Goal: Transaction & Acquisition: Subscribe to service/newsletter

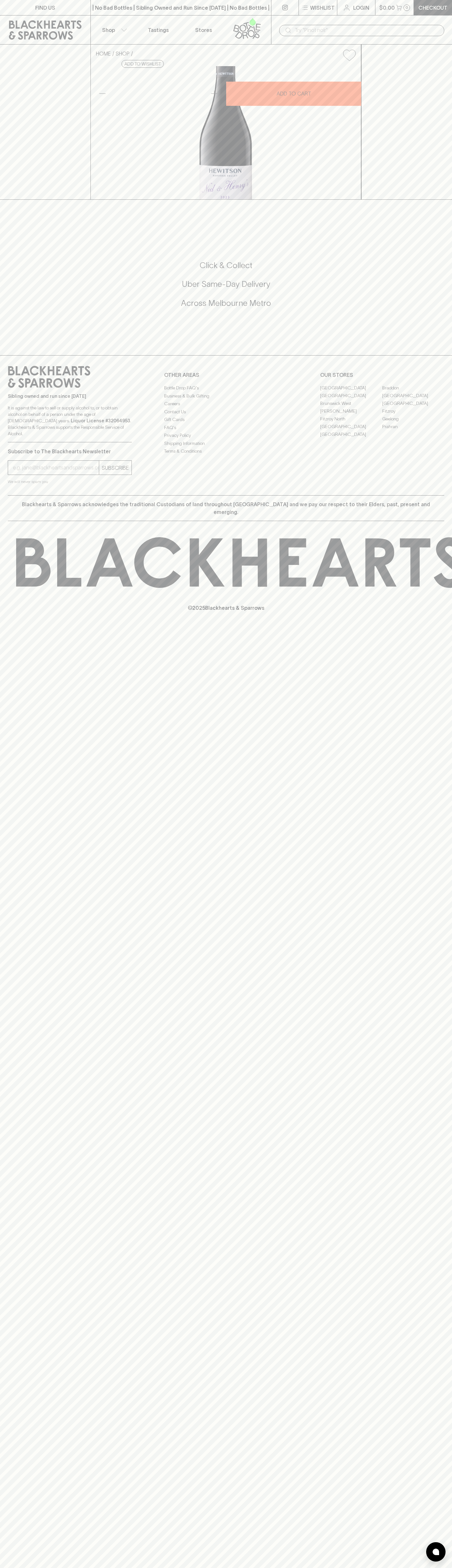
click at [244, 23] on icon at bounding box center [247, 28] width 37 height 21
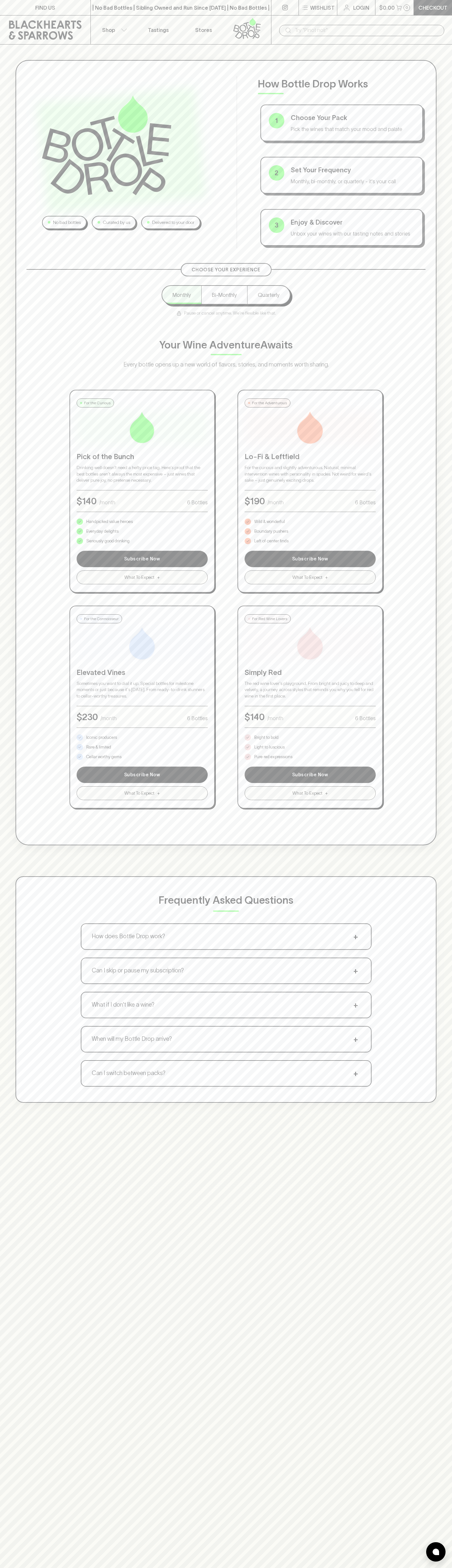
click at [443, 757] on div "No bad bottles Curated by us Delivered to your door How Bottle Drop Works 1 Cho…" at bounding box center [226, 581] width 452 height 1074
click at [80, 1567] on html "FIND US | No Bad Bottles | Sibling Owned and Run Since [DATE] | No Bad Bottles …" at bounding box center [226, 1013] width 452 height 2027
click at [31, 1199] on div "No bad bottles Curated by us Delivered to your door How Bottle Drop Works 1 Cho…" at bounding box center [226, 828] width 452 height 1568
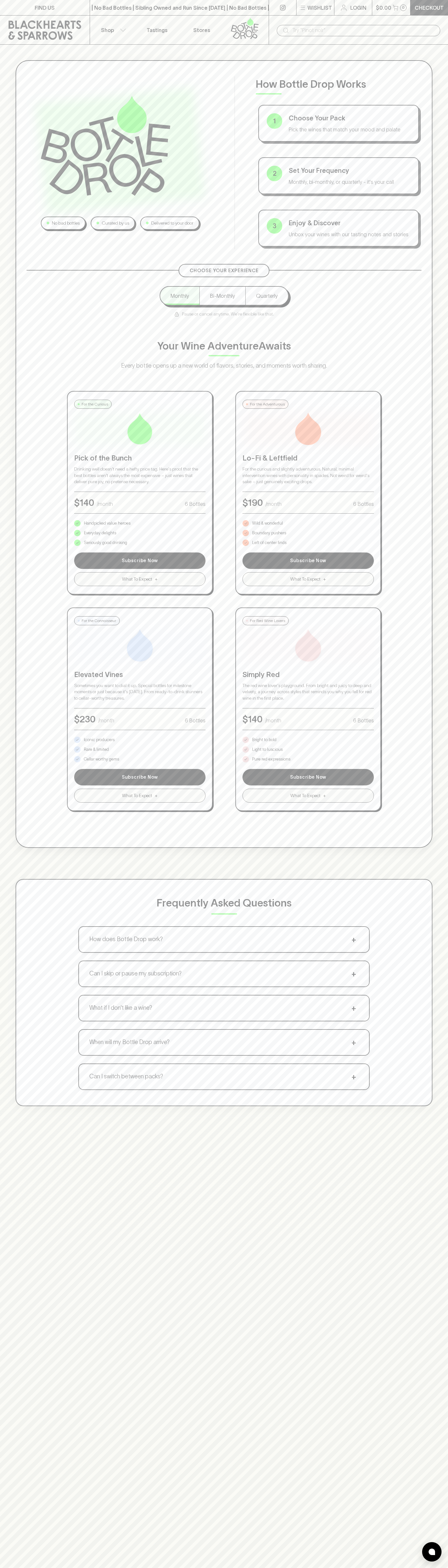
click at [264, 740] on p "Bright to bold" at bounding box center [264, 739] width 24 height 7
